Goal: Entertainment & Leisure: Consume media (video, audio)

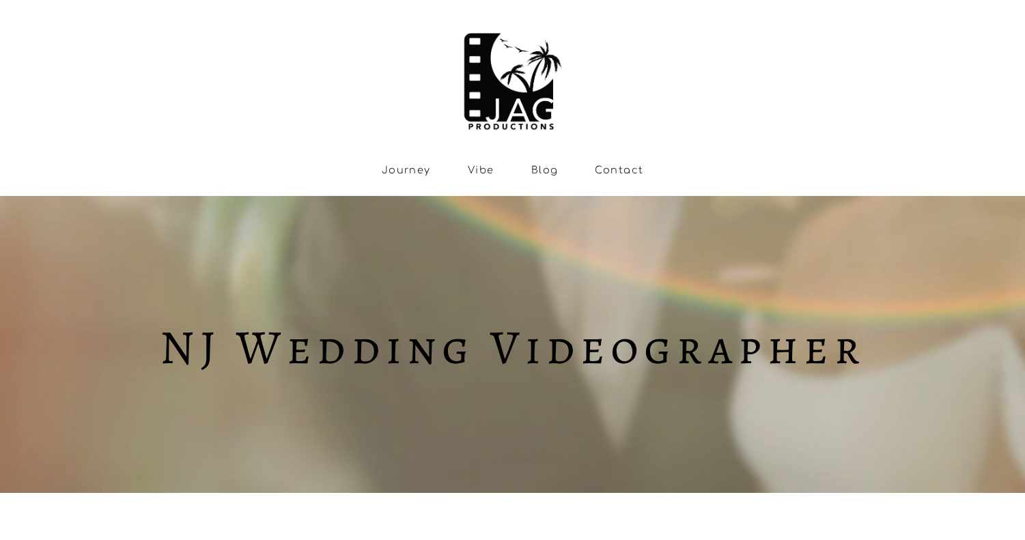
click at [550, 171] on link "Blog" at bounding box center [545, 170] width 27 height 12
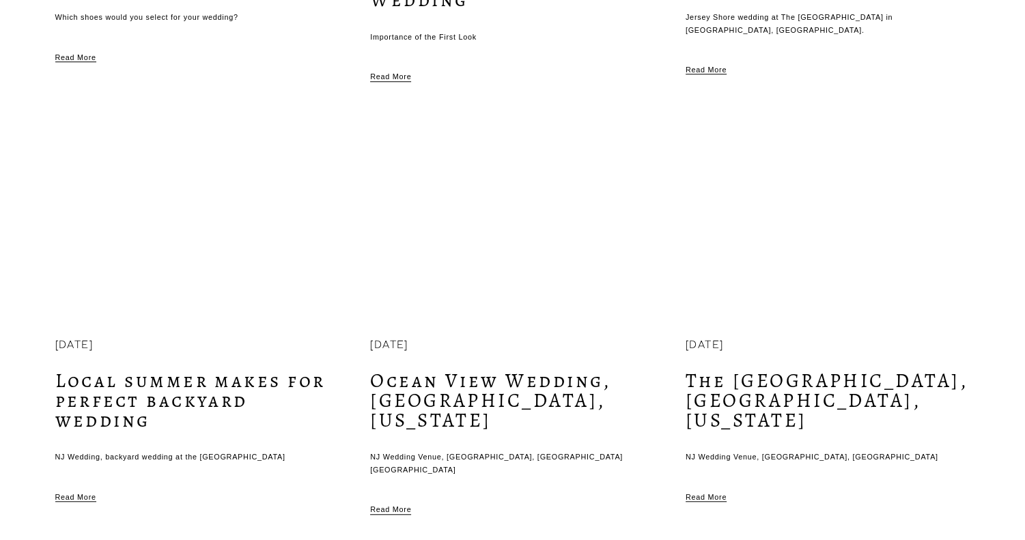
scroll to position [974, 0]
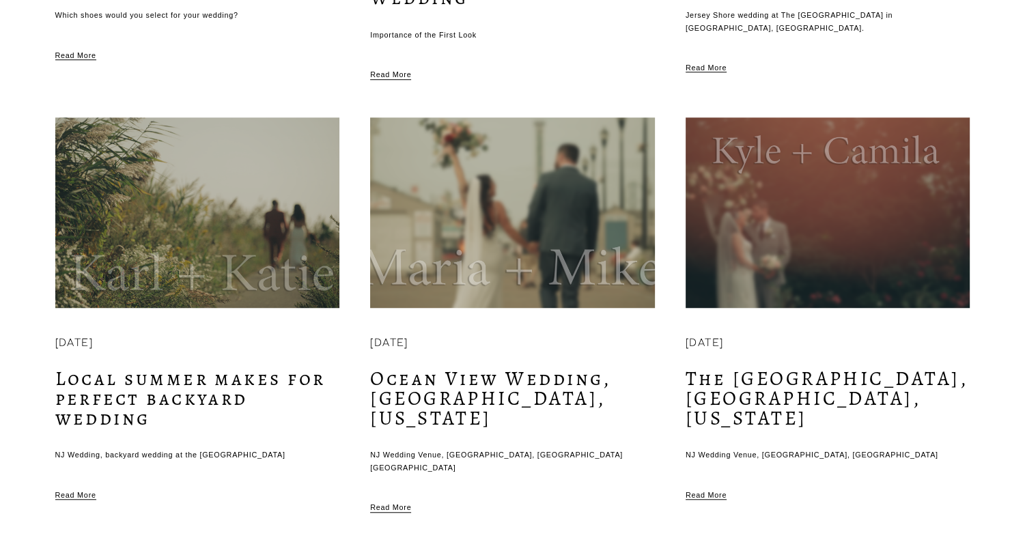
click at [835, 399] on link "The [GEOGRAPHIC_DATA], [GEOGRAPHIC_DATA], [US_STATE]" at bounding box center [826, 399] width 281 height 66
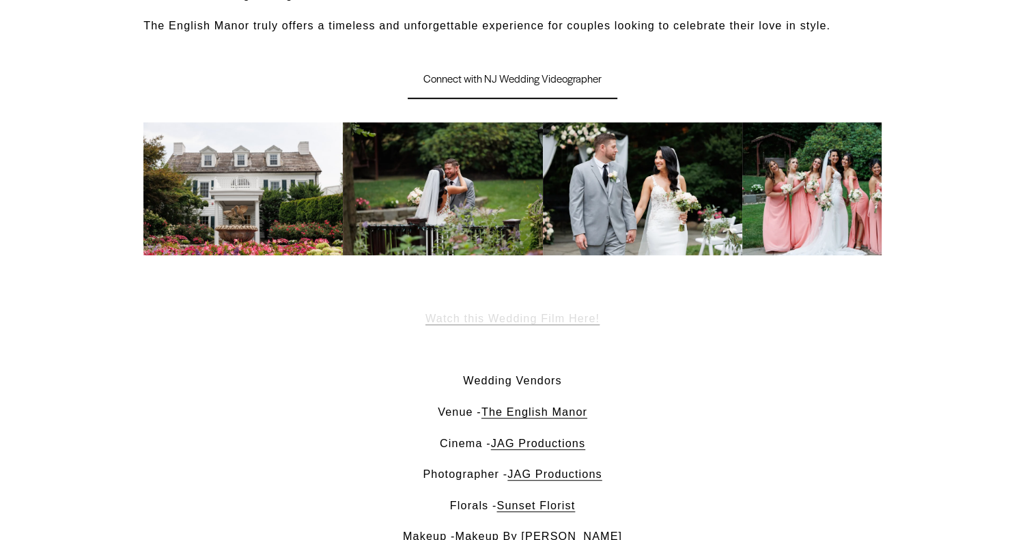
scroll to position [786, 0]
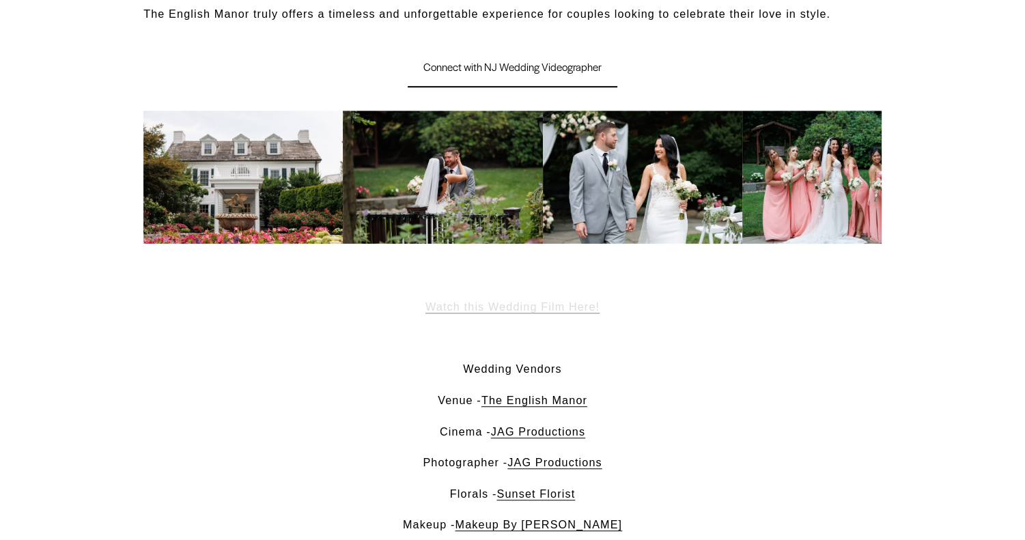
click at [538, 301] on span "Watch this Wedding Film Here!" at bounding box center [513, 307] width 174 height 12
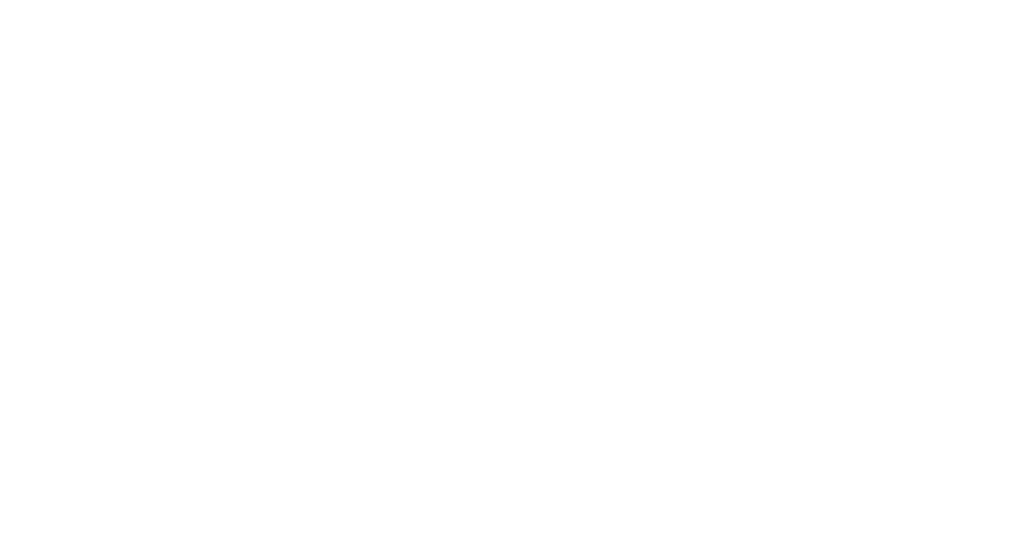
scroll to position [275, 0]
